Goal: Task Accomplishment & Management: Use online tool/utility

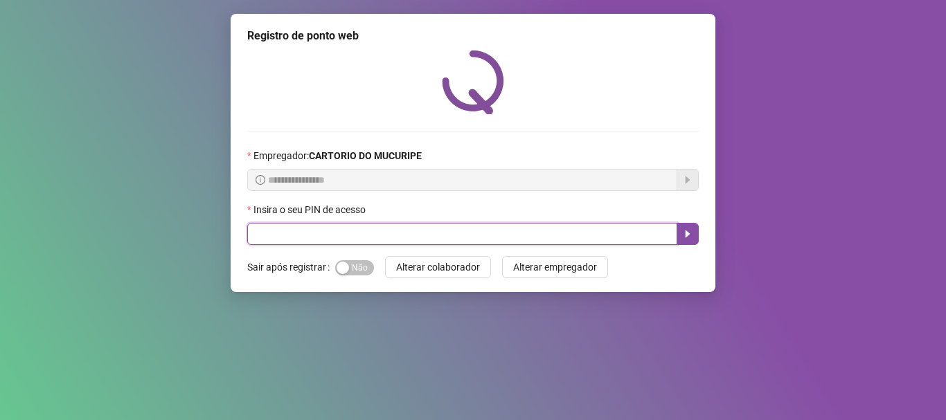
click at [348, 229] on input "text" at bounding box center [462, 234] width 430 height 22
type input "*****"
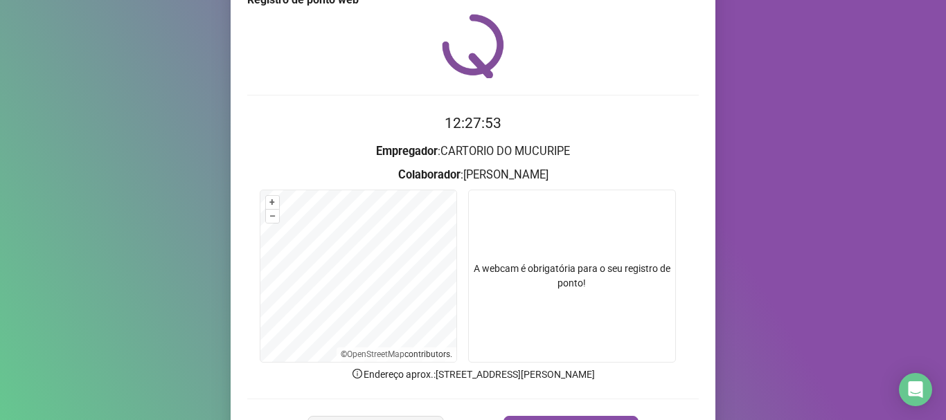
scroll to position [69, 0]
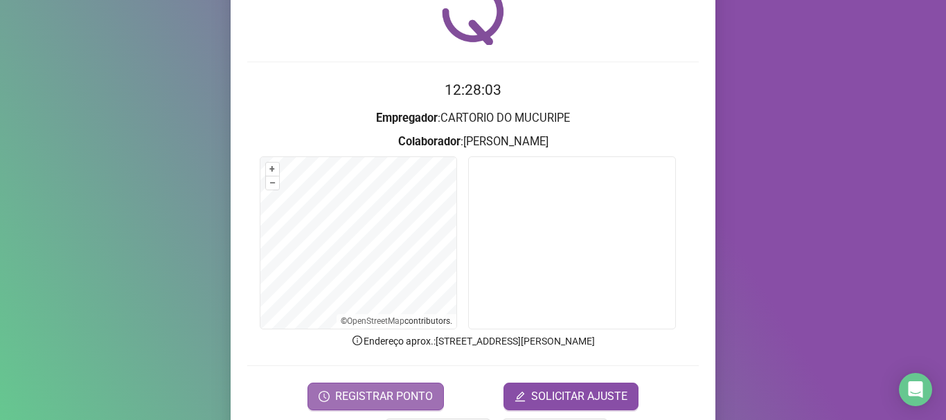
click at [409, 395] on span "REGISTRAR PONTO" at bounding box center [384, 396] width 98 height 17
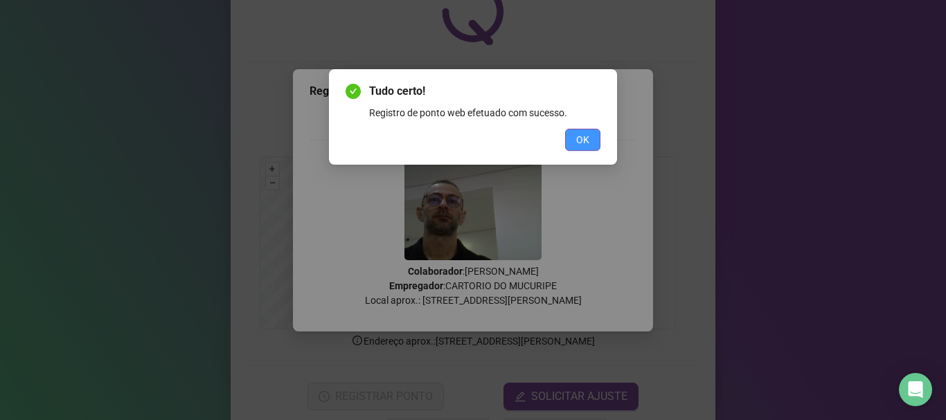
click at [584, 139] on span "OK" at bounding box center [582, 139] width 13 height 15
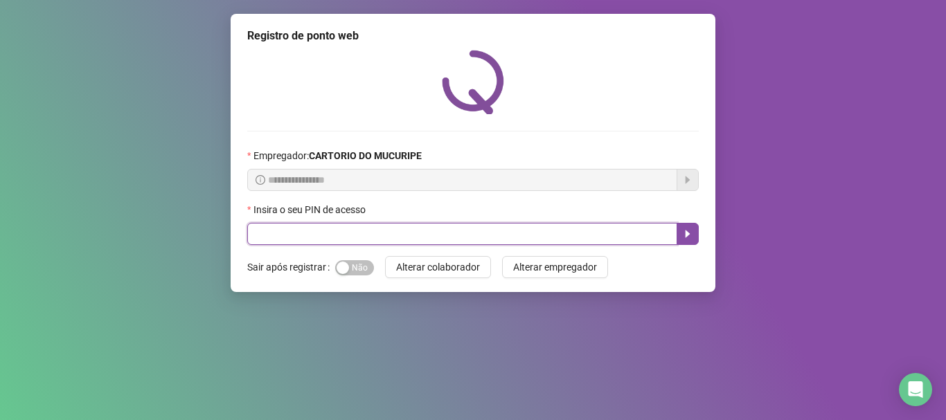
drag, startPoint x: 258, startPoint y: 233, endPoint x: 271, endPoint y: 235, distance: 13.3
click at [271, 235] on input "text" at bounding box center [462, 234] width 430 height 22
click at [492, 237] on input "text" at bounding box center [462, 234] width 430 height 22
type input "*****"
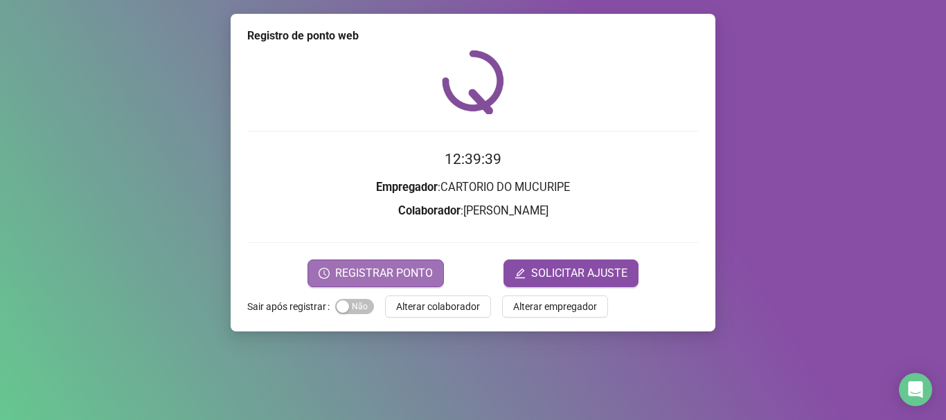
click at [367, 277] on span "REGISTRAR PONTO" at bounding box center [384, 273] width 98 height 17
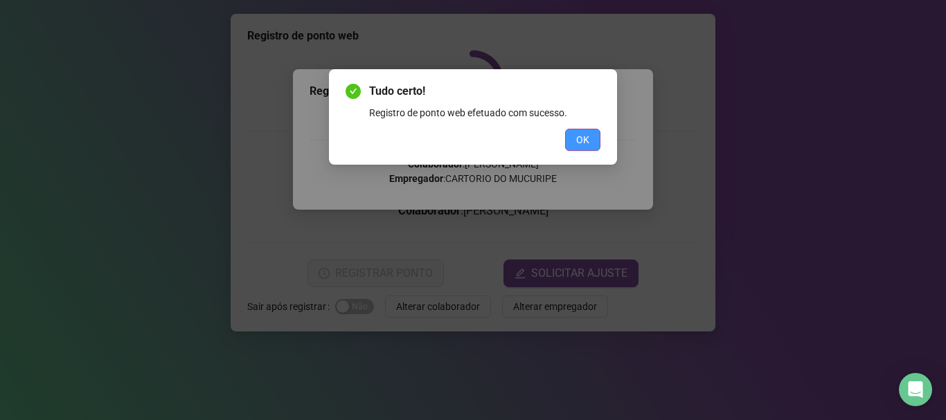
click at [593, 135] on button "OK" at bounding box center [582, 140] width 35 height 22
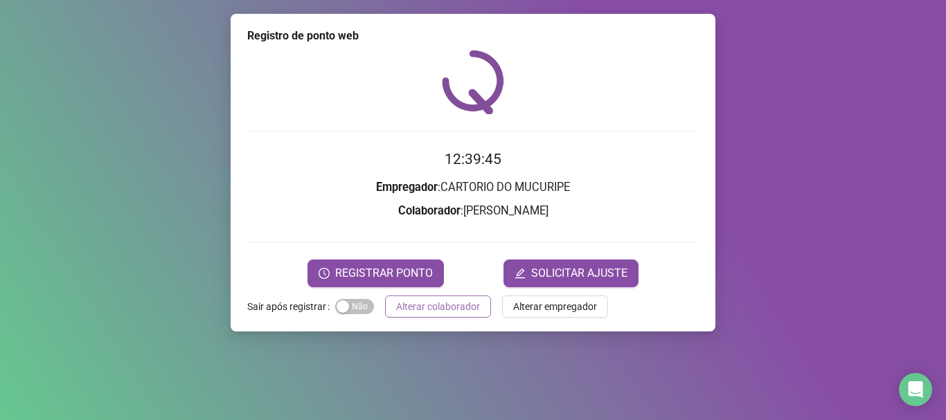
click at [438, 305] on span "Alterar colaborador" at bounding box center [438, 306] width 84 height 15
